Goal: Task Accomplishment & Management: Use online tool/utility

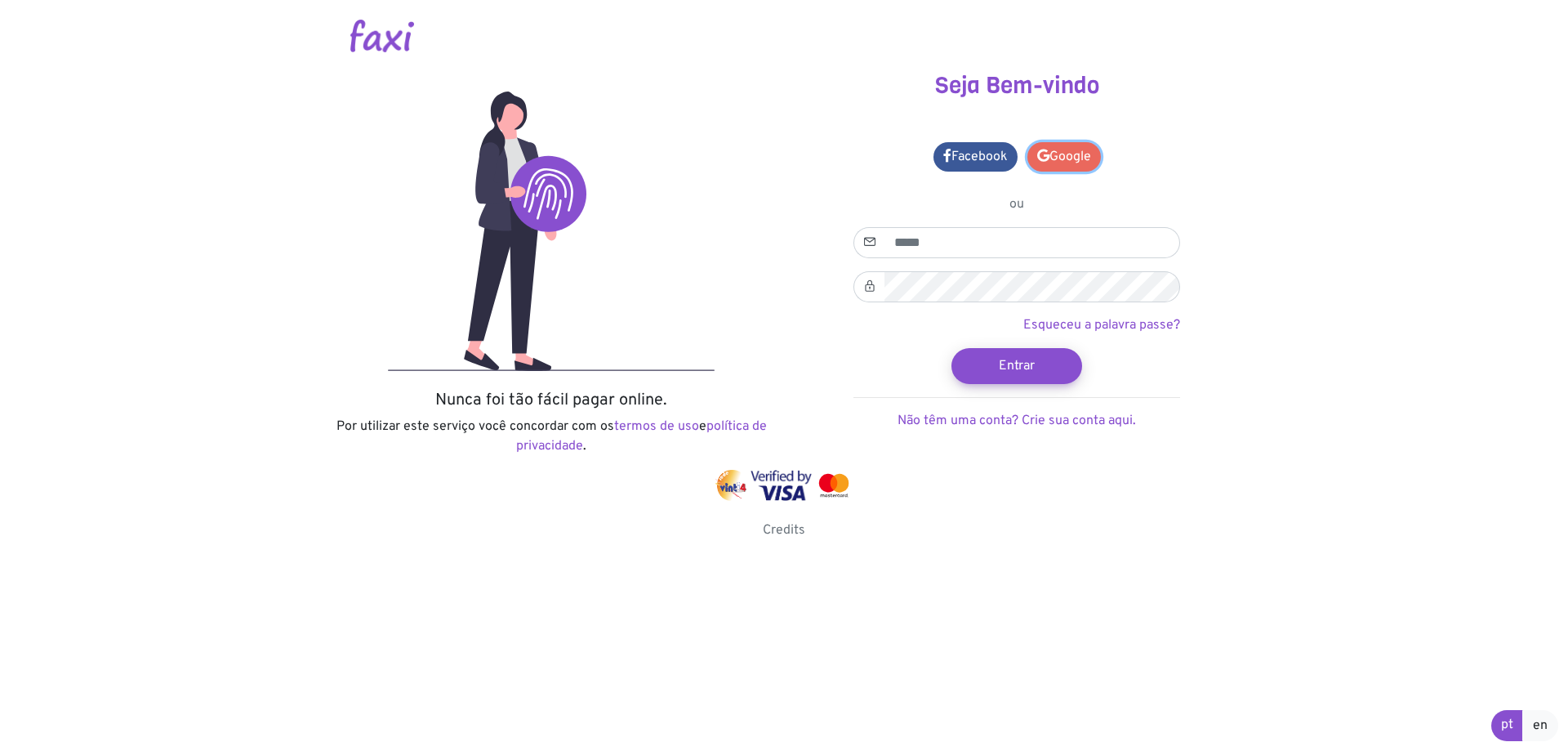
click at [1043, 166] on link "Google" at bounding box center [1064, 156] width 74 height 29
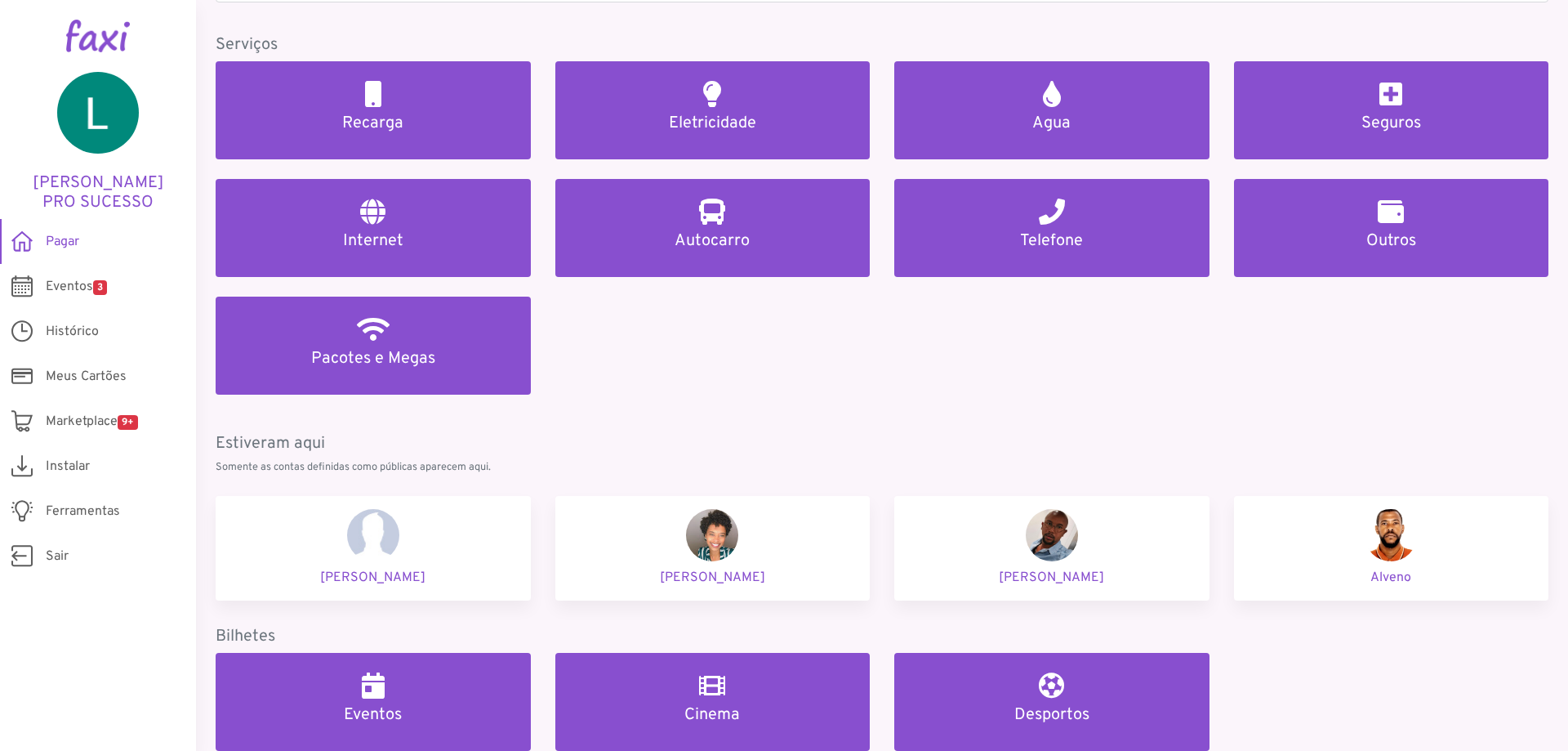
scroll to position [181, 0]
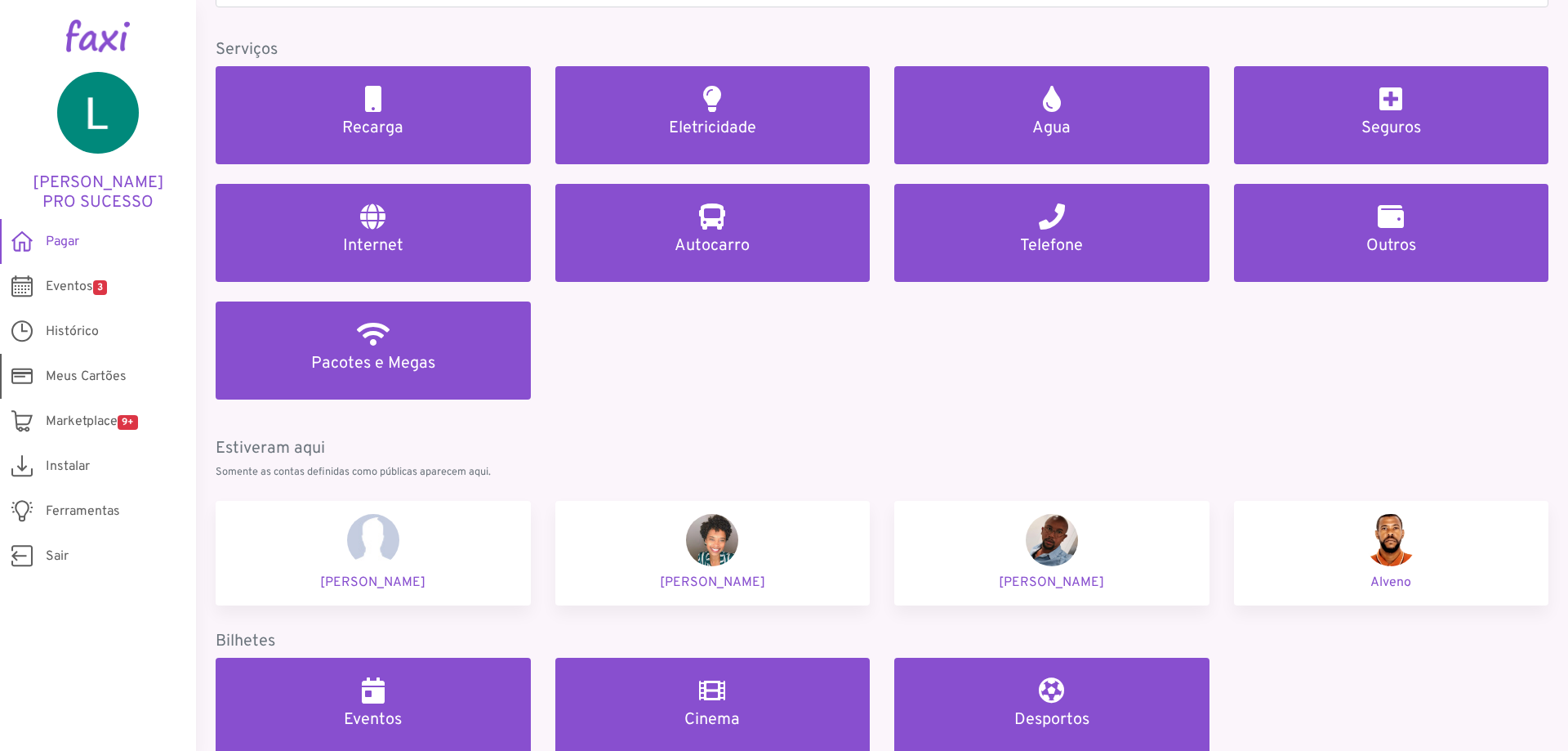
click at [78, 378] on span "Meus Cartões" at bounding box center [86, 377] width 81 height 19
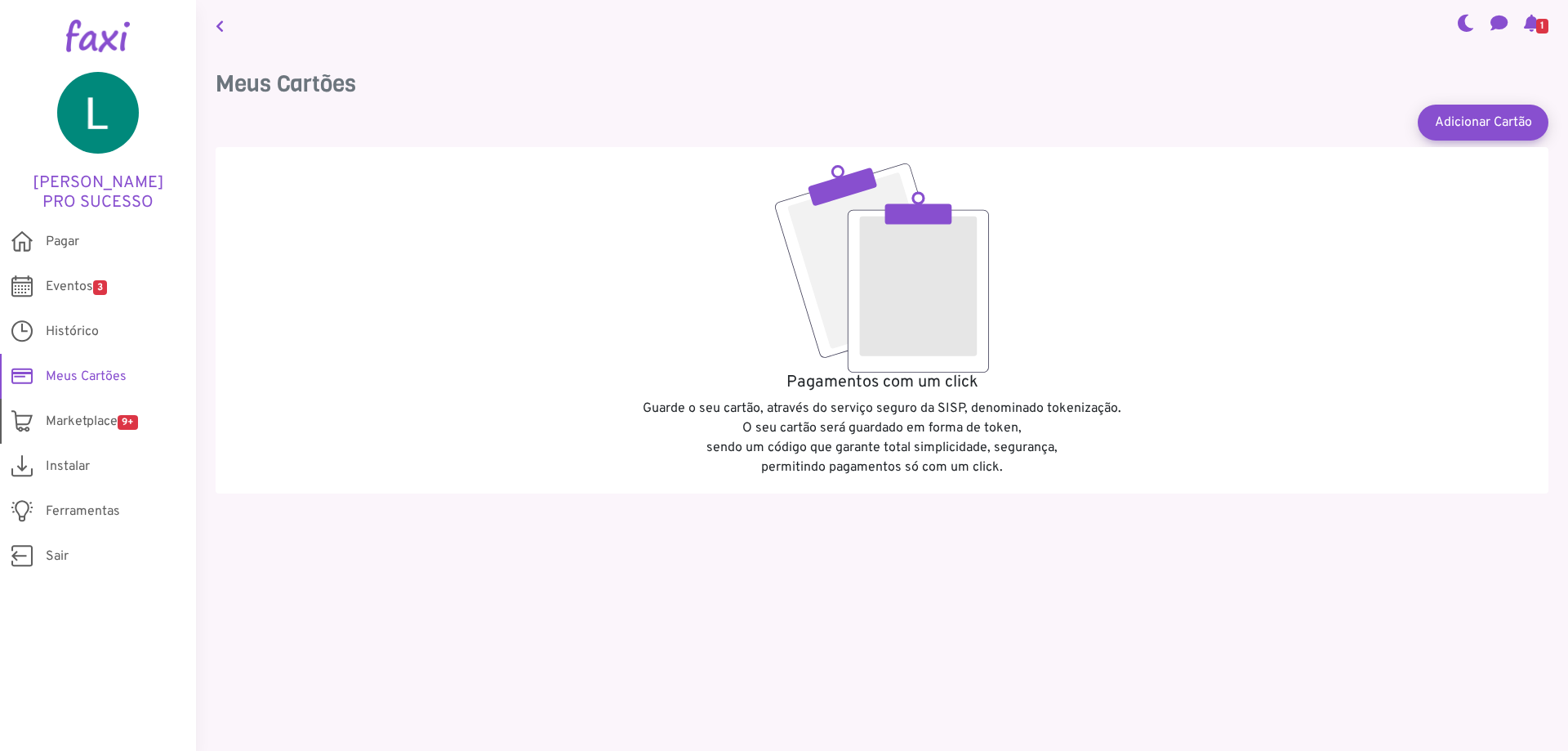
click at [90, 423] on span "Marketplace 9+" at bounding box center [91, 422] width 92 height 19
click at [65, 516] on span "Ferramentas" at bounding box center [83, 511] width 75 height 19
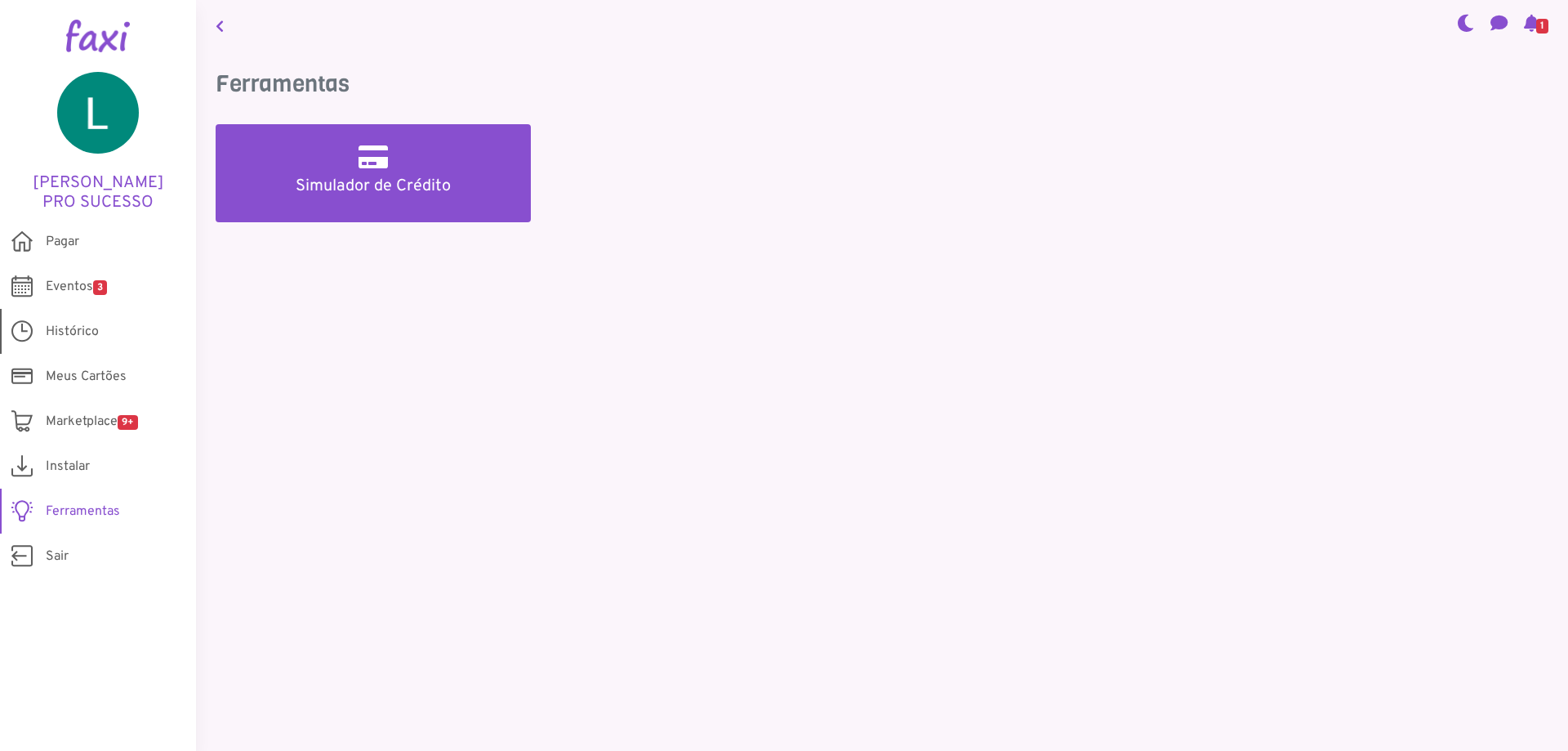
click at [101, 319] on link "Histórico" at bounding box center [97, 331] width 196 height 45
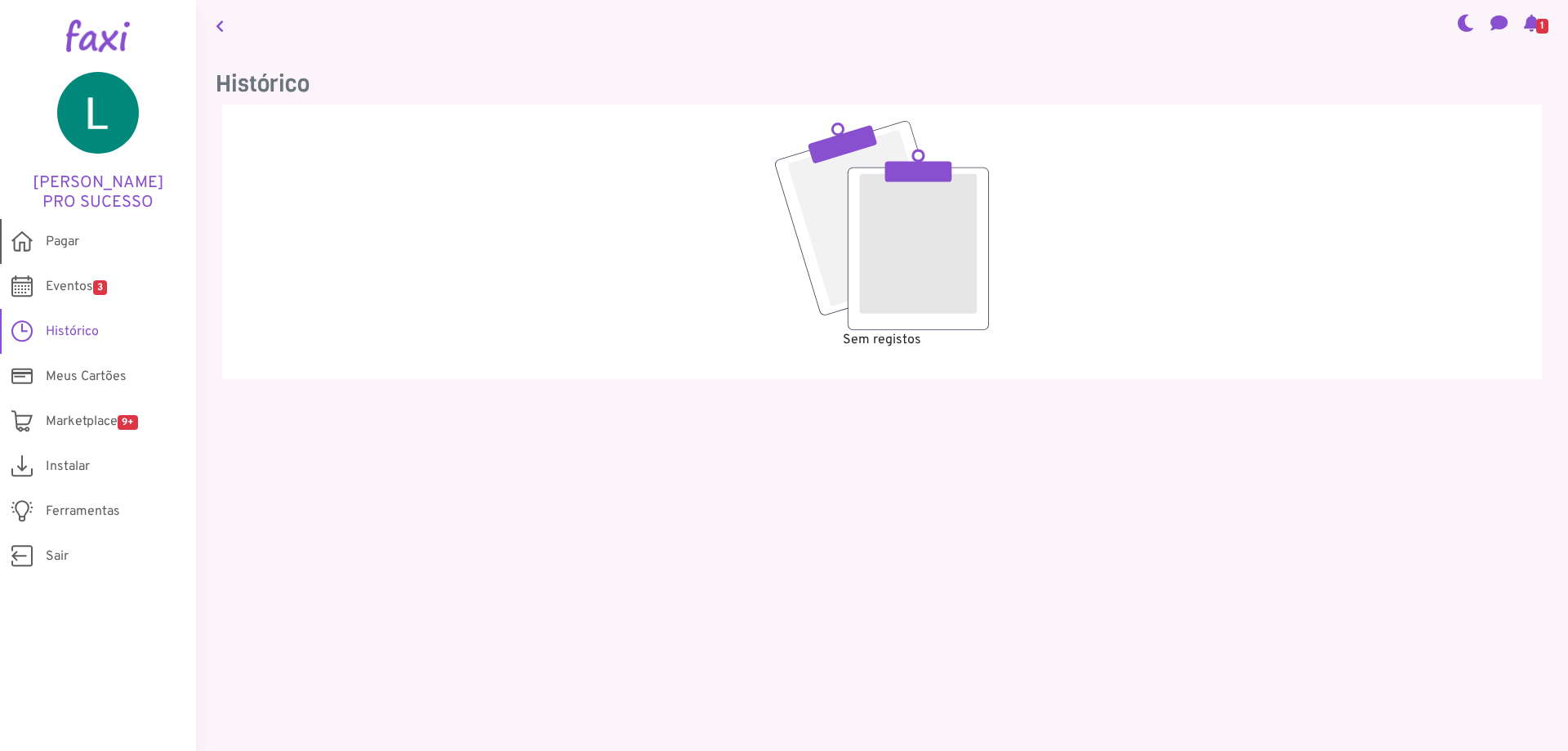
click at [85, 247] on link "Pagar" at bounding box center [97, 241] width 196 height 45
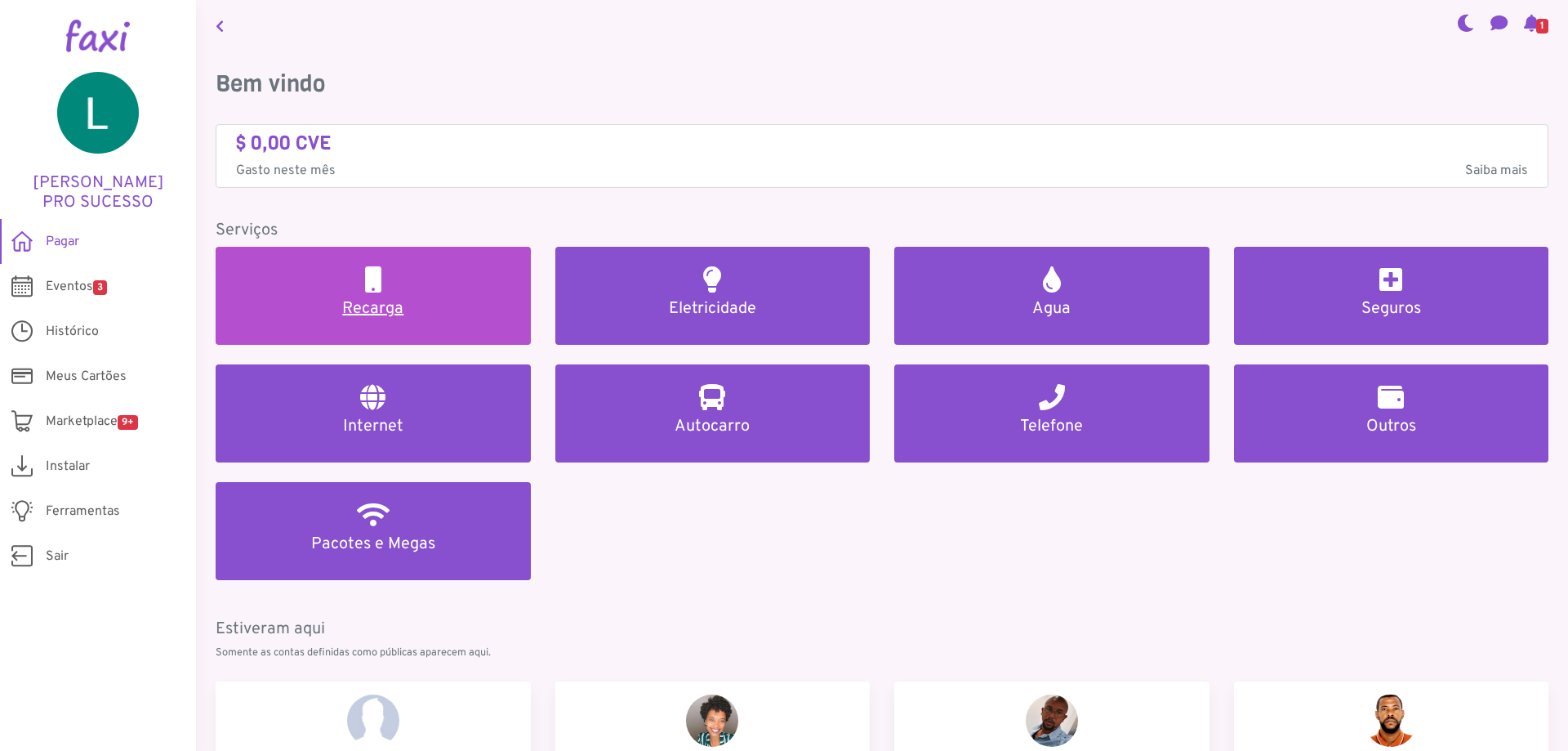
click at [371, 311] on h5 "Recarga" at bounding box center [373, 309] width 276 height 19
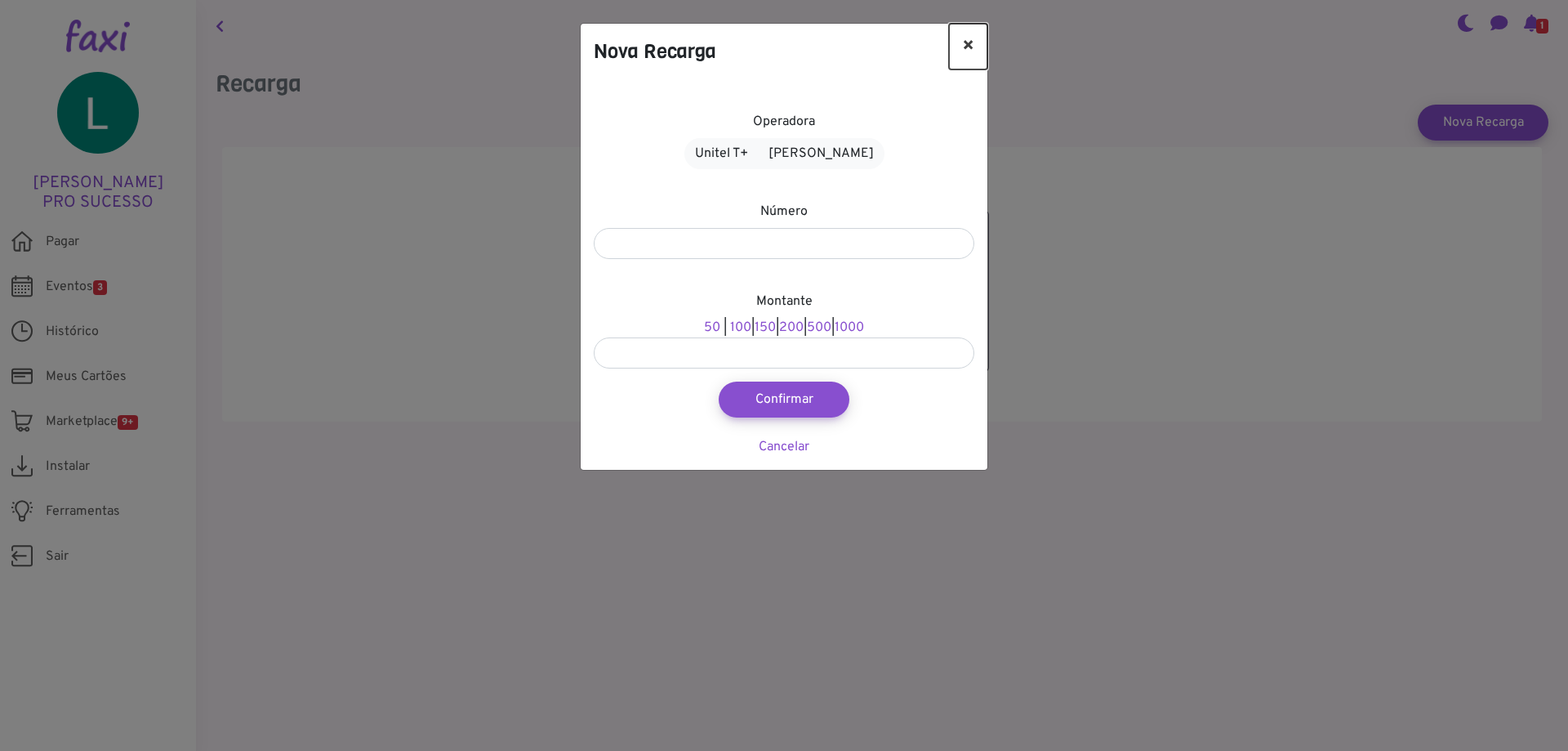
click at [974, 47] on button "×" at bounding box center [968, 47] width 39 height 46
